Goal: Task Accomplishment & Management: Manage account settings

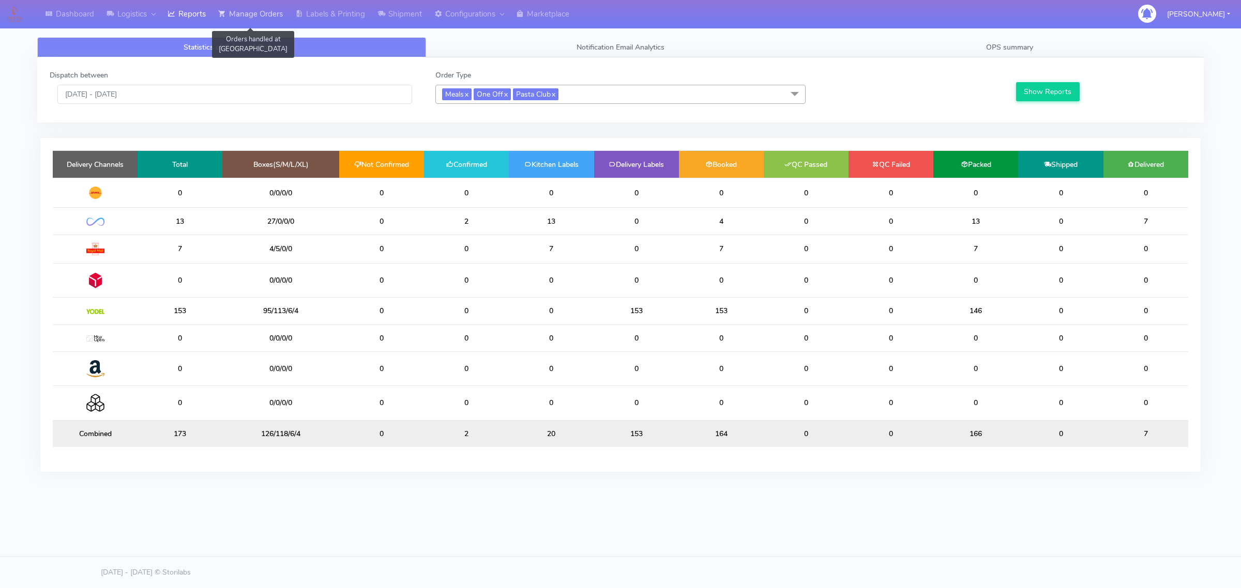
click at [277, 11] on link "Manage Orders" at bounding box center [250, 14] width 77 height 28
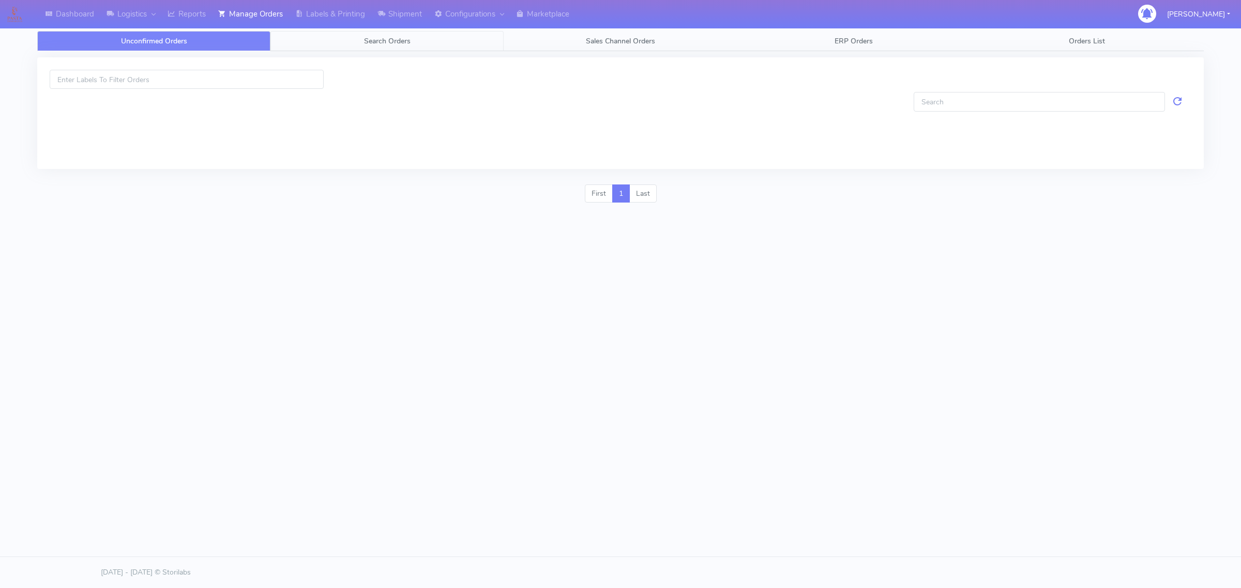
click at [318, 40] on link "Search Orders" at bounding box center [386, 41] width 233 height 20
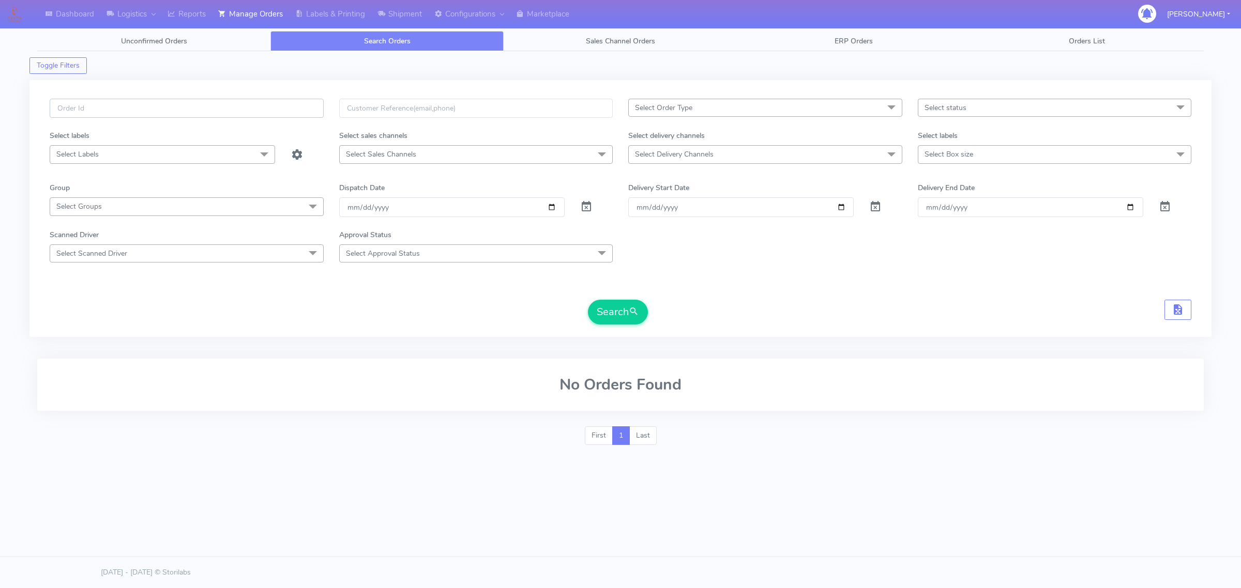
click at [221, 118] on input "text" at bounding box center [187, 108] width 274 height 19
paste input "#1627054_1"
type input "#1627054_1"
click at [586, 204] on span at bounding box center [586, 209] width 12 height 10
click at [639, 331] on div "#1627054_1 Select Order Type Select All MEALS ATAVI One Off Pasta Club Gift Kit…" at bounding box center [620, 215] width 1157 height 232
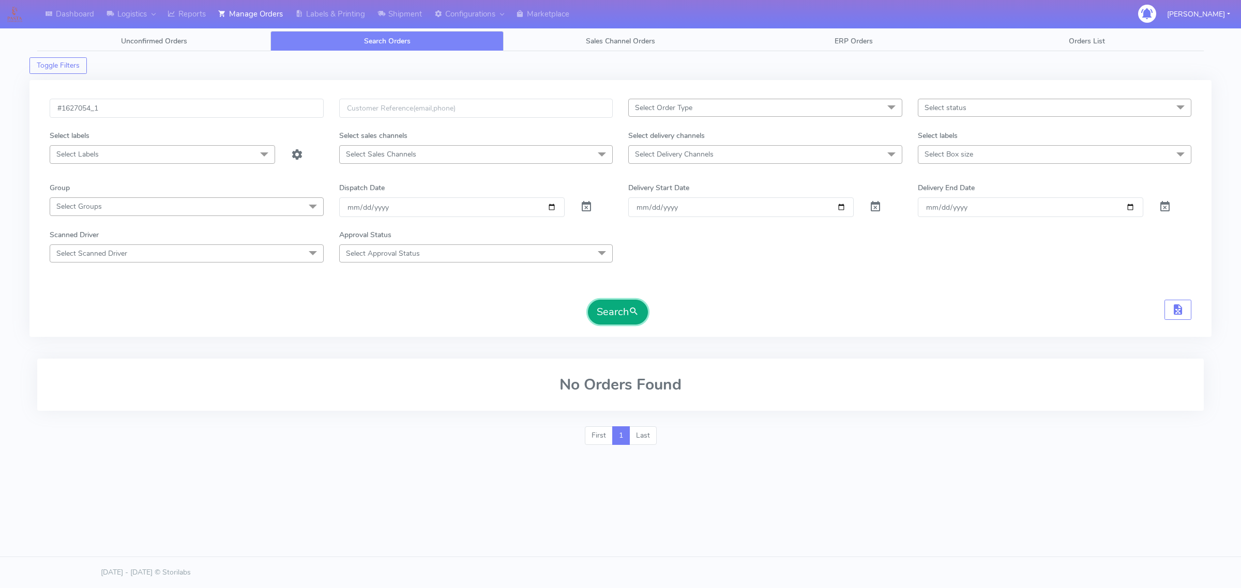
click at [638, 314] on span "submit" at bounding box center [634, 312] width 10 height 14
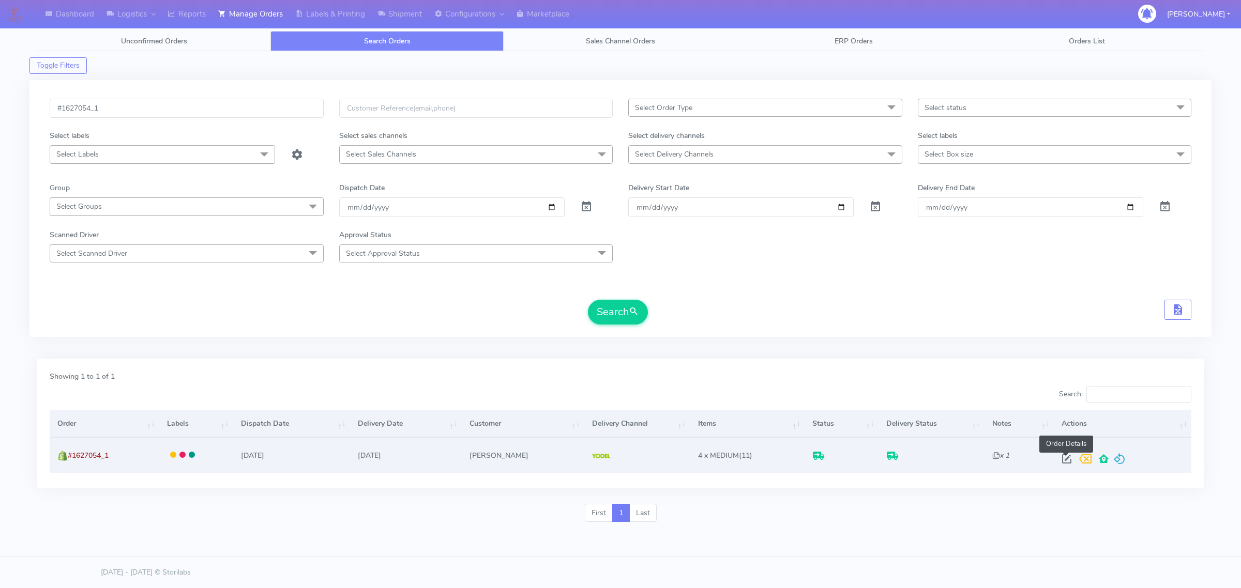
click at [1064, 456] on span at bounding box center [1066, 461] width 19 height 10
select select "5"
click at [1057, 454] on div at bounding box center [1120, 459] width 126 height 19
click at [1065, 459] on span at bounding box center [1066, 461] width 19 height 10
select select "5"
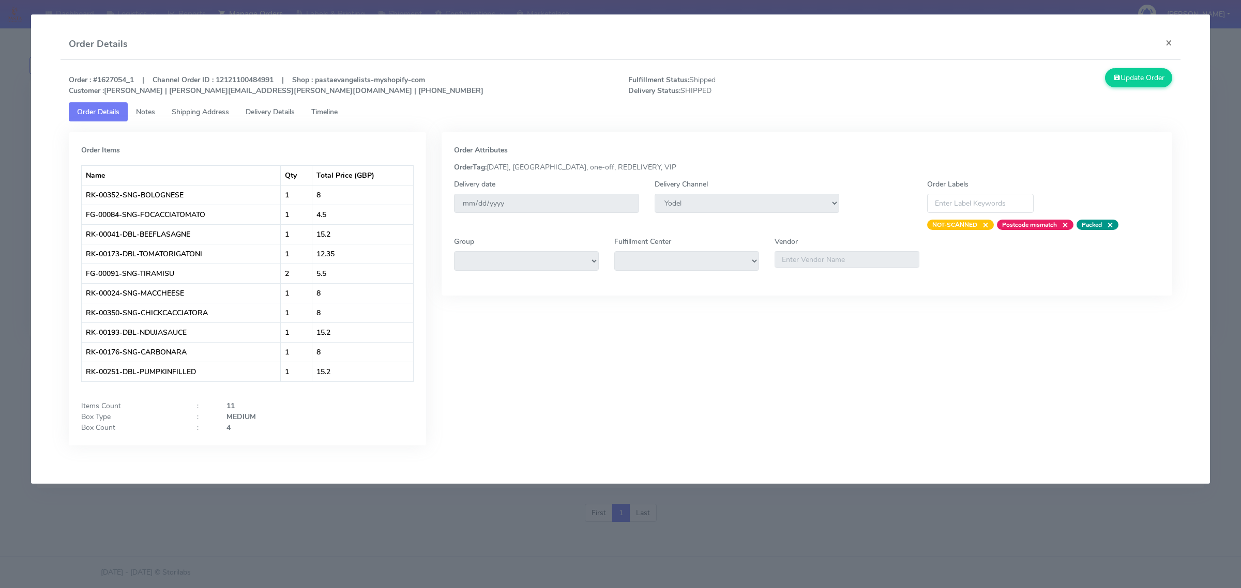
click at [226, 117] on link "Shipping Address" at bounding box center [200, 111] width 74 height 19
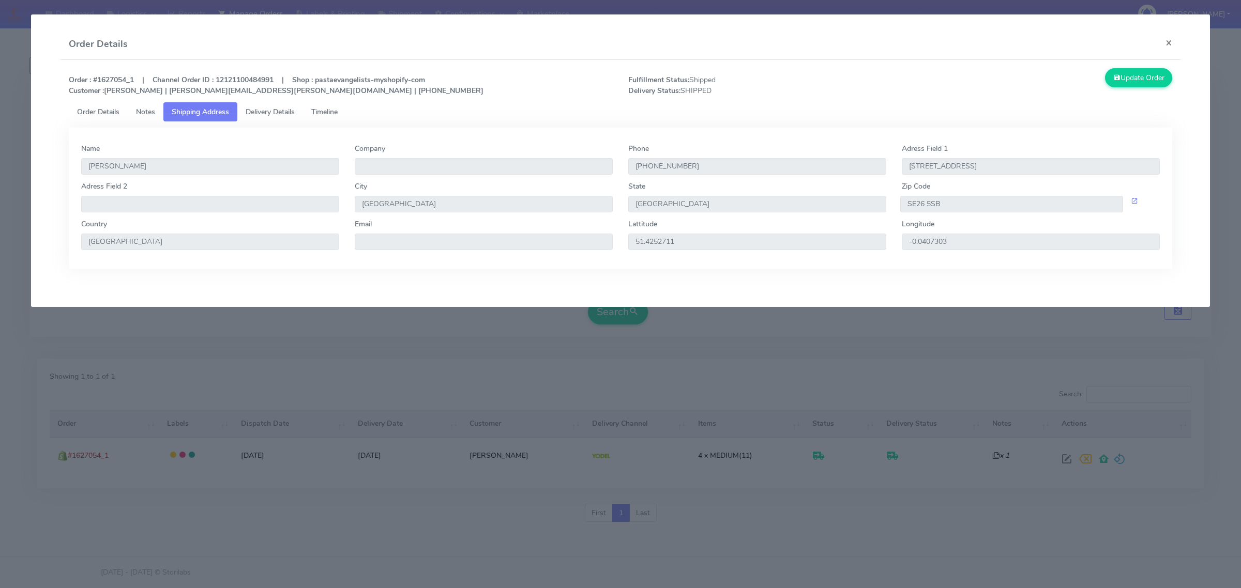
click at [265, 114] on span "Delivery Details" at bounding box center [270, 112] width 49 height 10
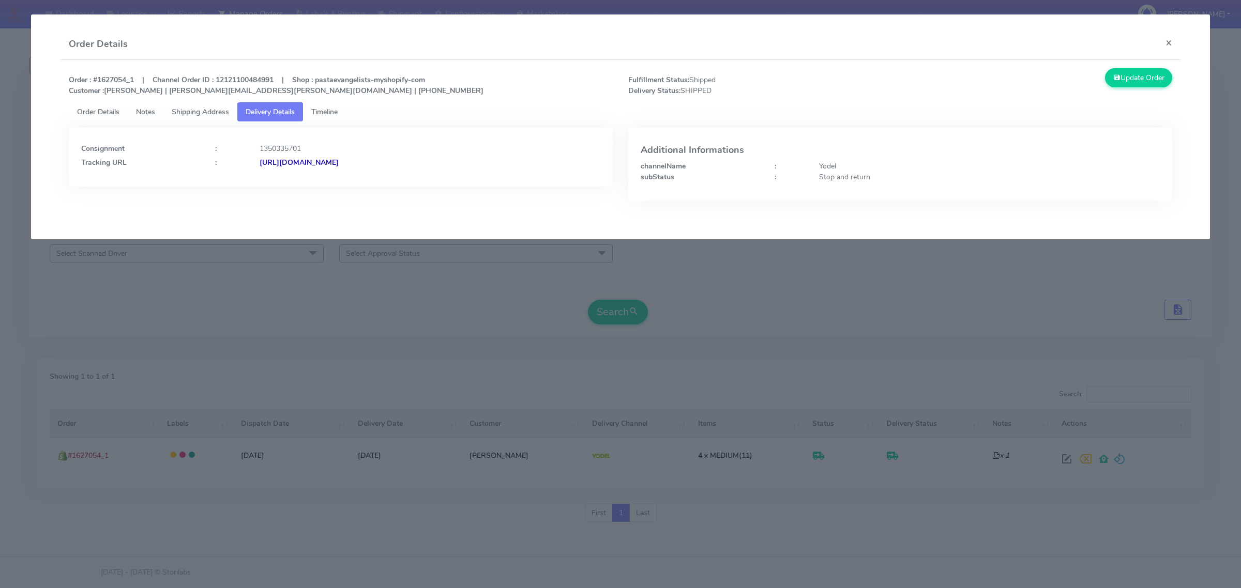
drag, startPoint x: 499, startPoint y: 179, endPoint x: 372, endPoint y: 181, distance: 126.7
click at [372, 181] on div "Consignment : 1350335701 Tracking URL : [URL][DOMAIN_NAME]" at bounding box center [341, 157] width 544 height 59
copy strong "JJD0002249960903008"
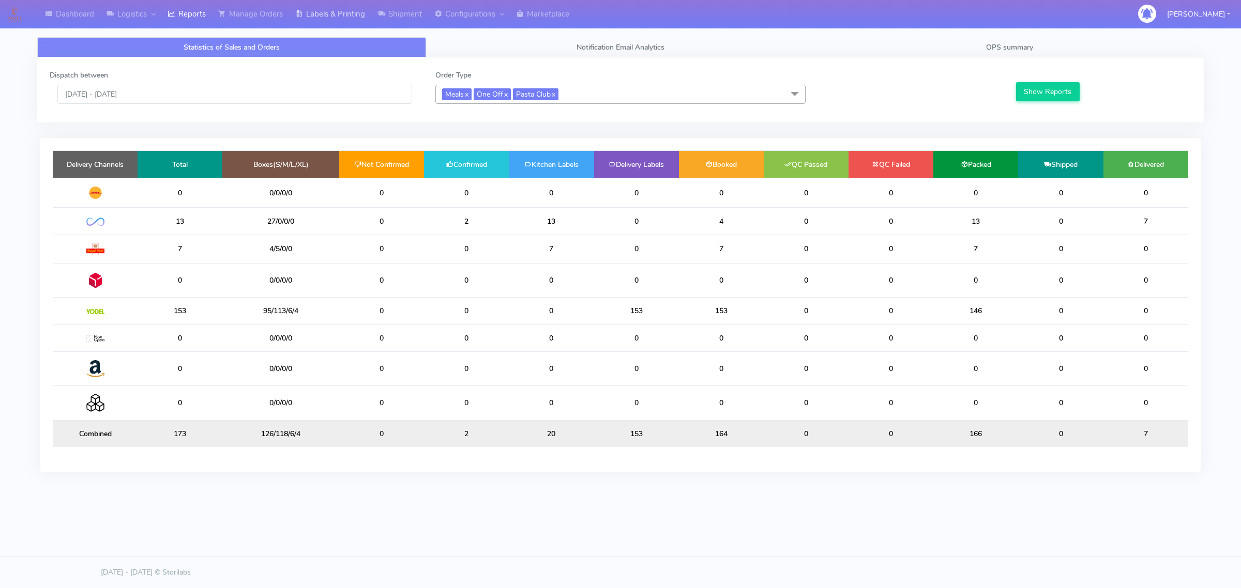
click at [343, 27] on link "Labels & Printing" at bounding box center [330, 14] width 82 height 28
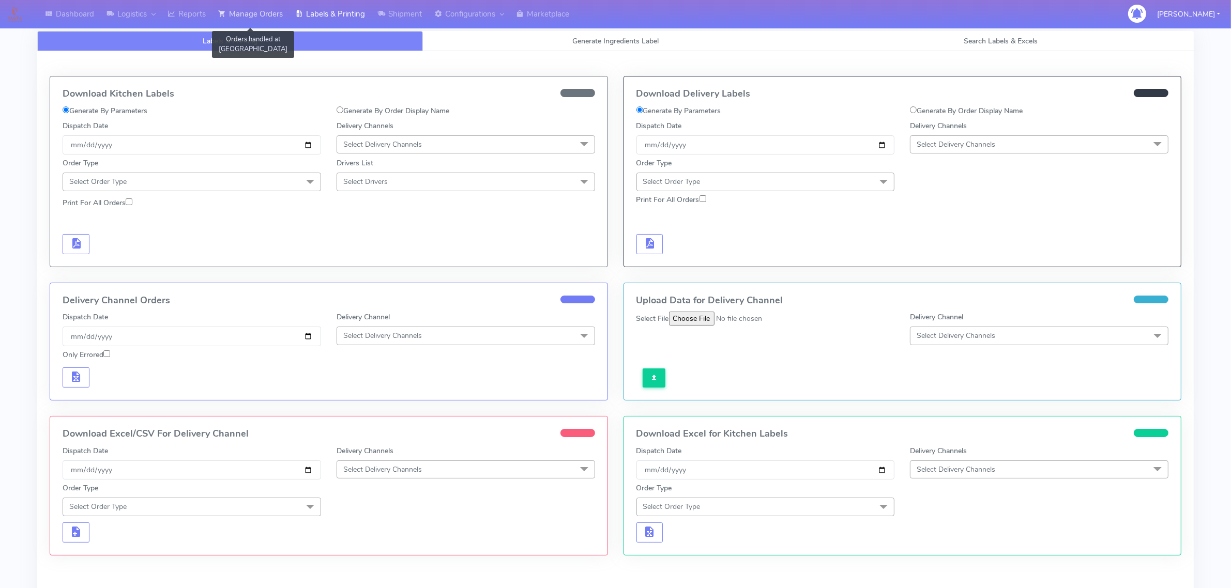
click at [278, 9] on link "Manage Orders" at bounding box center [250, 14] width 77 height 28
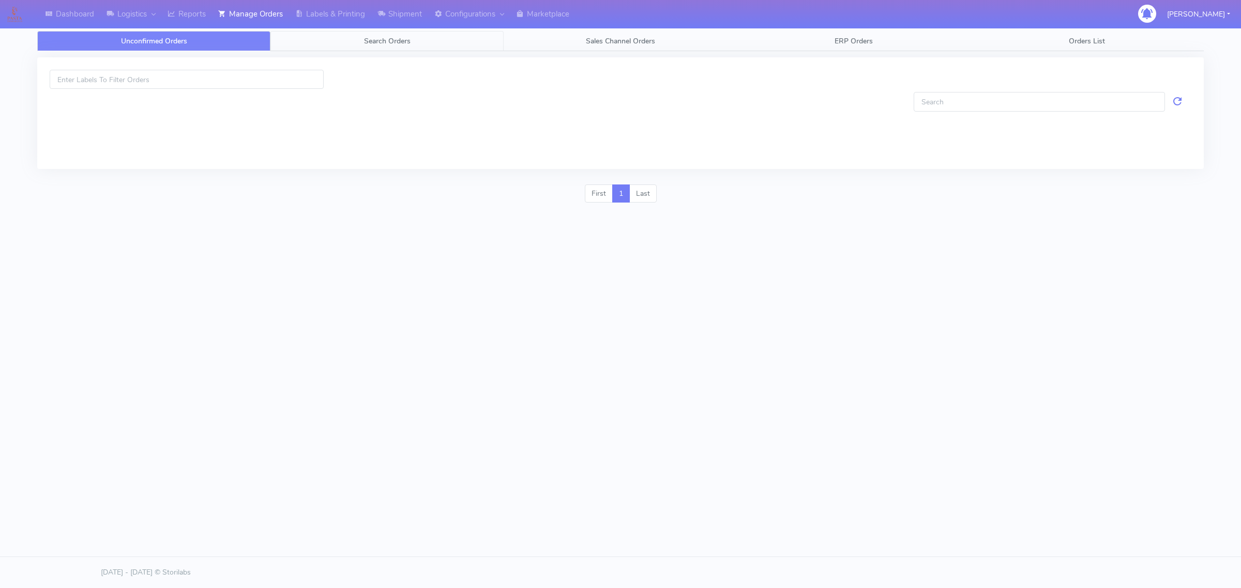
drag, startPoint x: 281, startPoint y: 40, endPoint x: 293, endPoint y: 51, distance: 16.2
click at [282, 41] on link "Search Orders" at bounding box center [386, 41] width 233 height 20
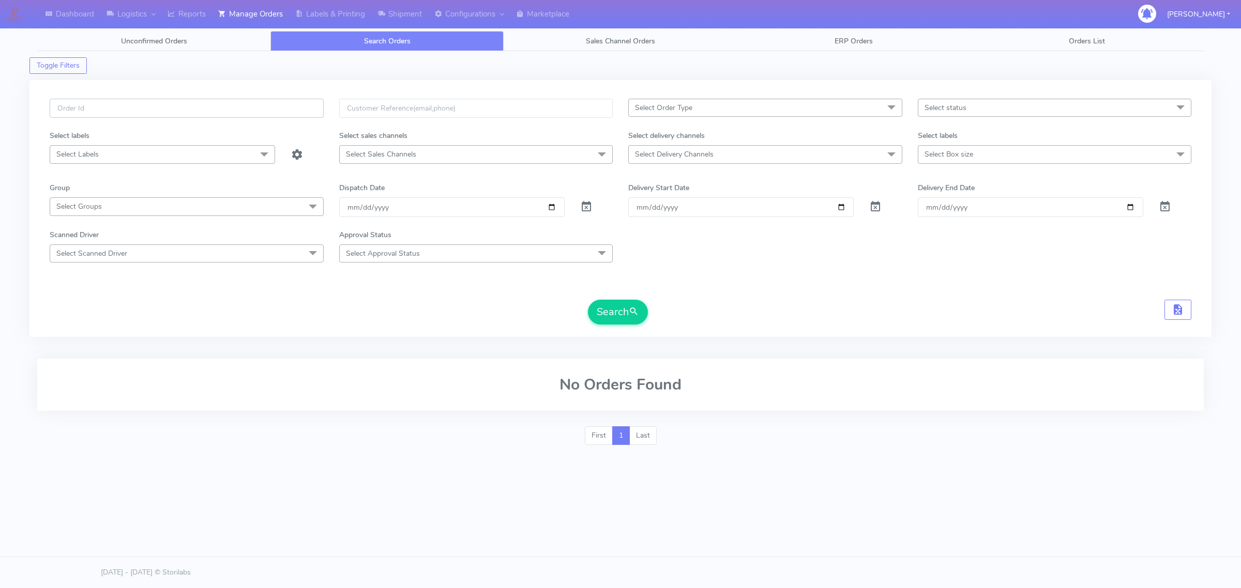
click at [269, 99] on input "text" at bounding box center [187, 108] width 274 height 19
paste input "#1627054_1"
type input "#1627054_1"
click at [581, 212] on span at bounding box center [586, 209] width 12 height 10
click at [634, 317] on span "submit" at bounding box center [634, 312] width 10 height 14
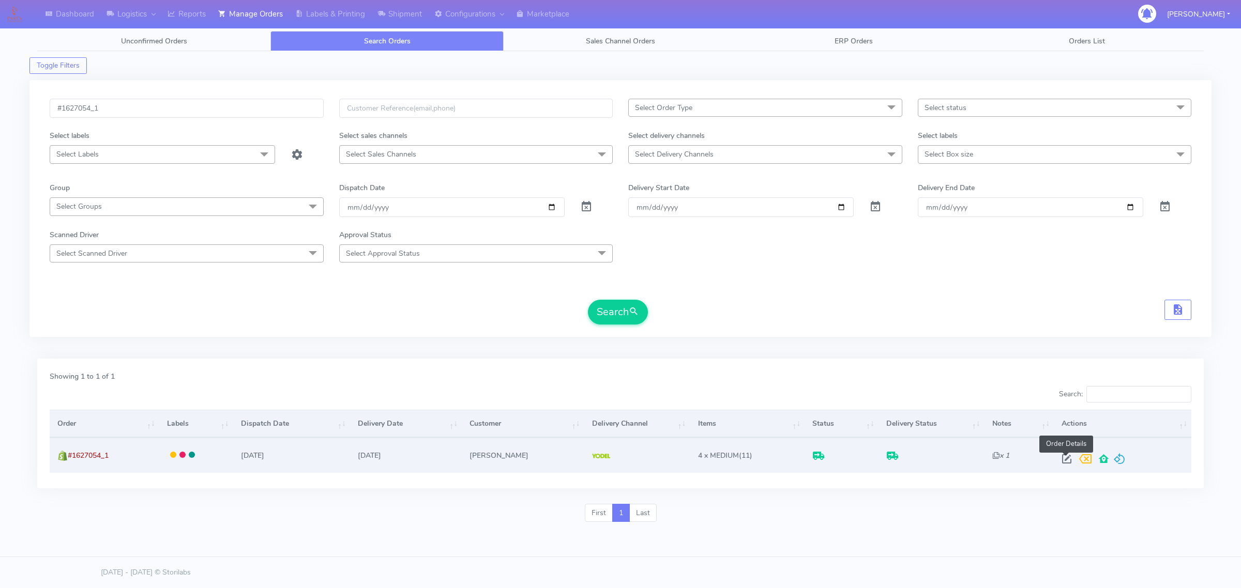
click at [1066, 461] on span at bounding box center [1066, 461] width 19 height 10
select select "5"
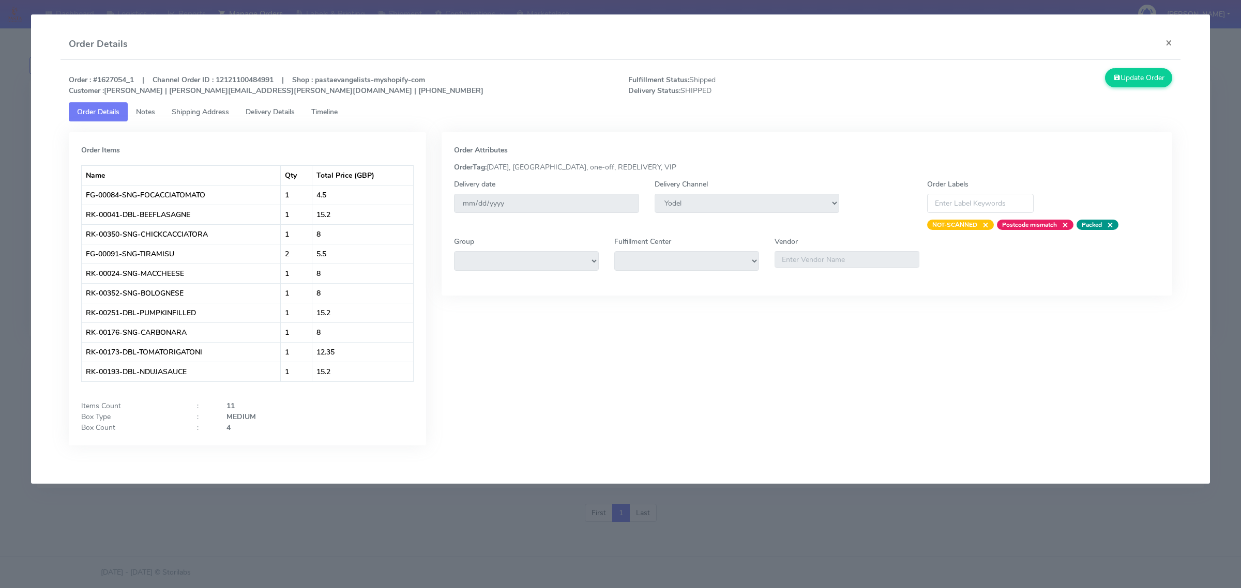
click at [248, 114] on span "Delivery Details" at bounding box center [270, 112] width 49 height 10
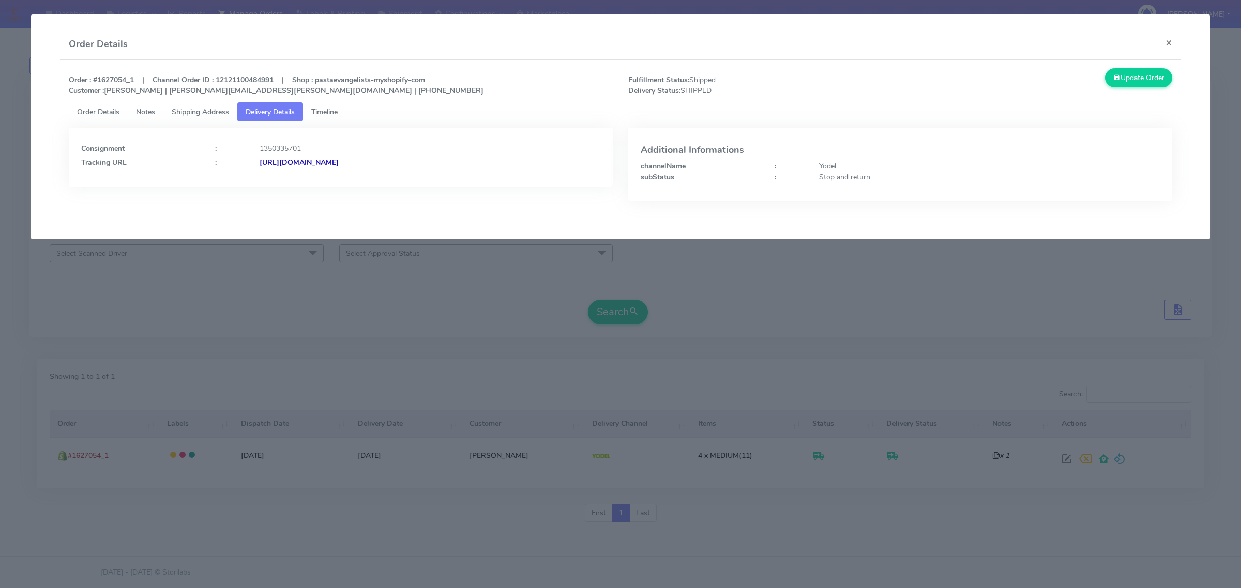
click at [189, 120] on link "Shipping Address" at bounding box center [200, 111] width 74 height 19
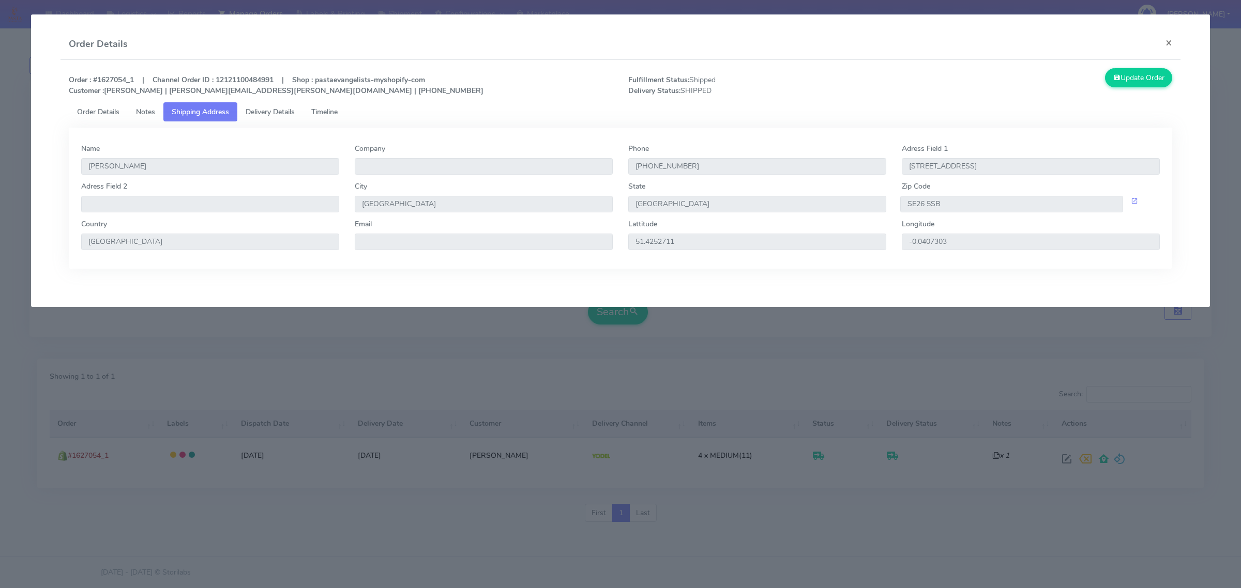
click at [269, 114] on span "Delivery Details" at bounding box center [270, 112] width 49 height 10
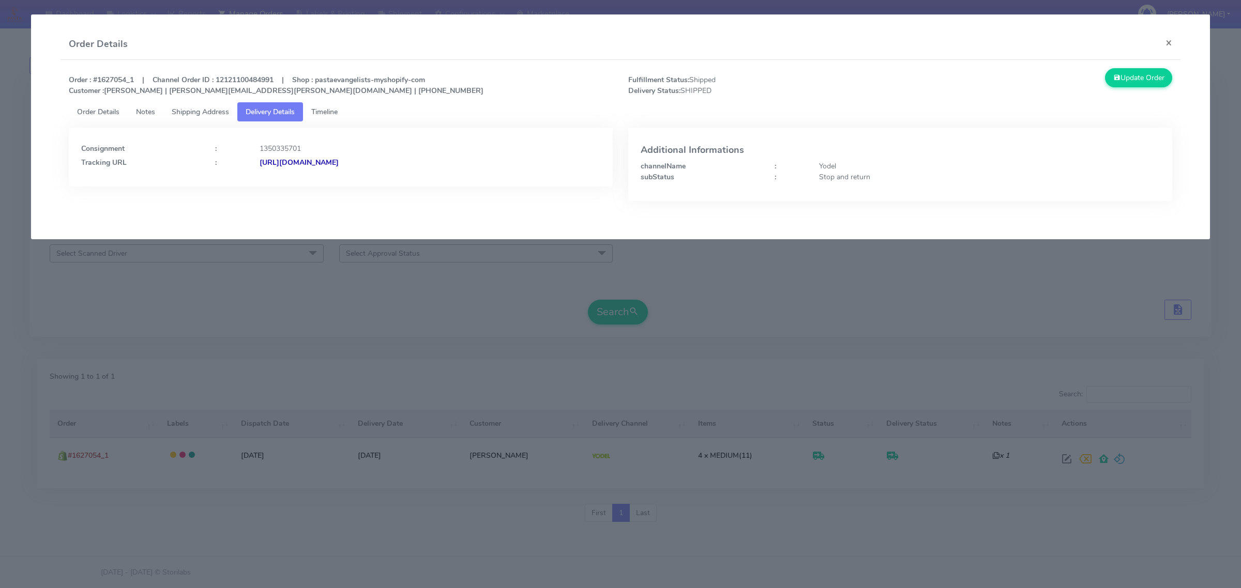
drag, startPoint x: 466, startPoint y: 164, endPoint x: 371, endPoint y: 169, distance: 95.7
click at [371, 169] on div "Consignment : 1350335701 Tracking URL : [URL][DOMAIN_NAME]" at bounding box center [341, 157] width 544 height 59
copy strong "JJD0002249960903008"
